Goal: Task Accomplishment & Management: Use online tool/utility

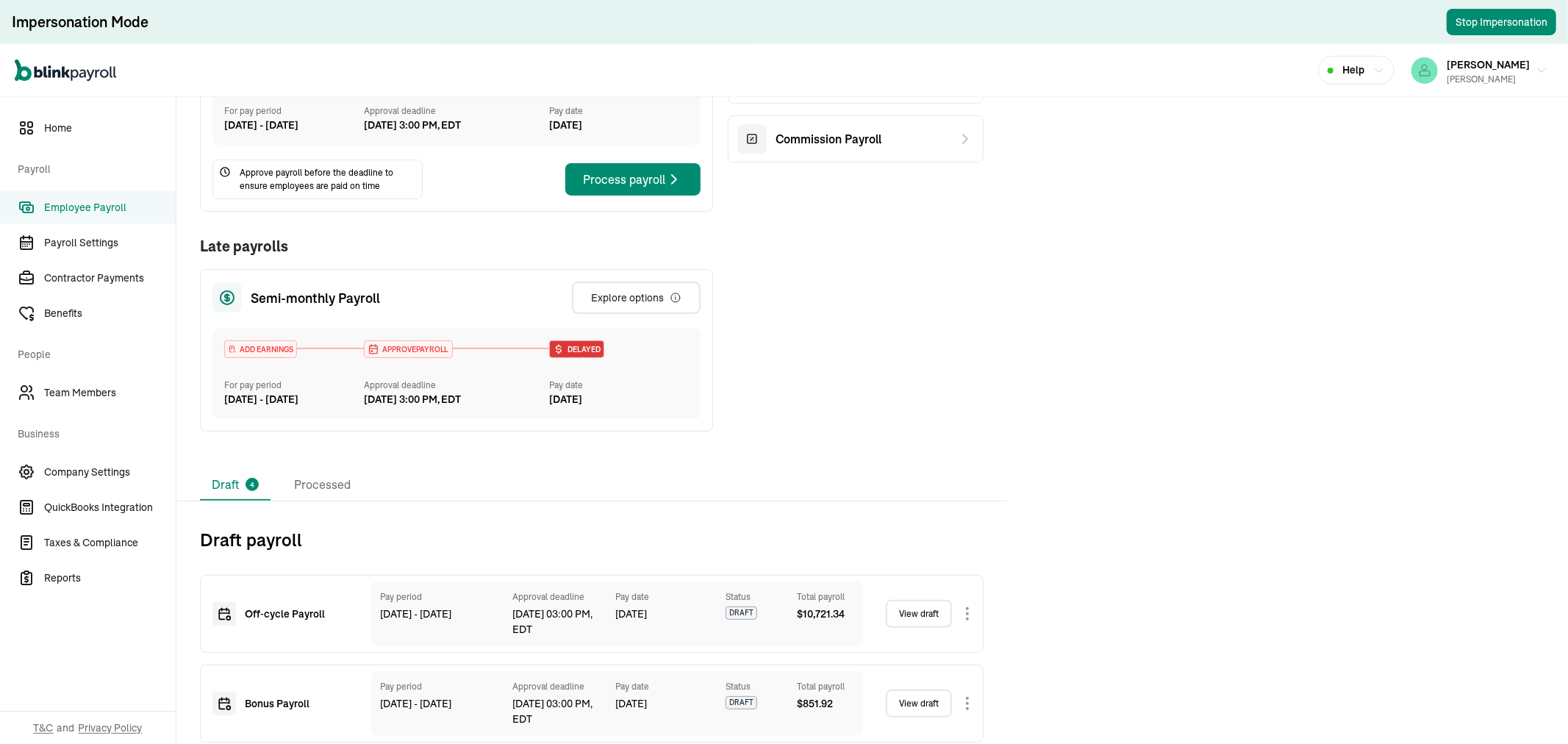
scroll to position [482, 0]
